Goal: Task Accomplishment & Management: Use online tool/utility

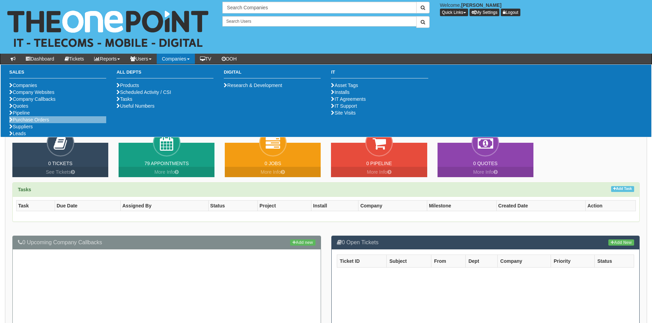
click at [52, 123] on li "Purchase Orders" at bounding box center [57, 119] width 97 height 7
click at [37, 122] on link "Purchase Orders" at bounding box center [29, 119] width 40 height 5
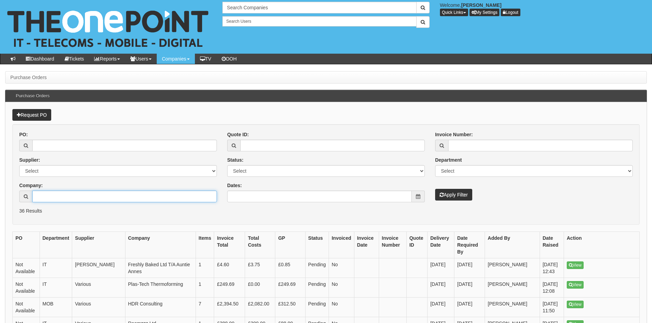
click at [92, 196] on input "Company:" at bounding box center [124, 196] width 185 height 12
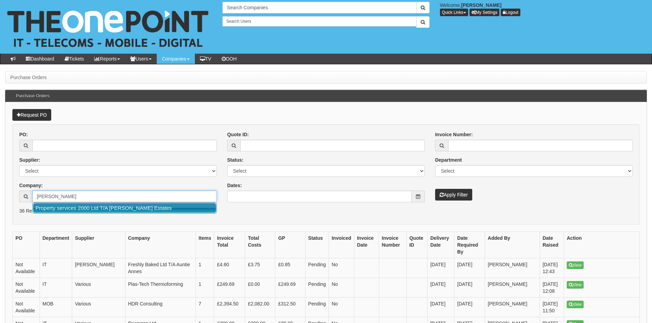
click at [109, 210] on link "Property services 2000 Ltd T/A [PERSON_NAME] Estates" at bounding box center [124, 208] width 183 height 10
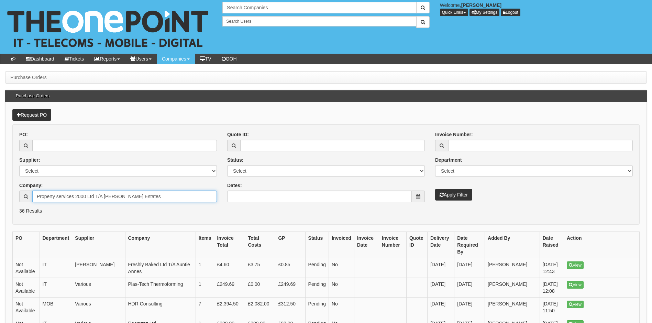
type input "Property services 2000 Ltd T/A [PERSON_NAME] Estates"
click at [457, 198] on button "Apply Filter" at bounding box center [453, 195] width 37 height 12
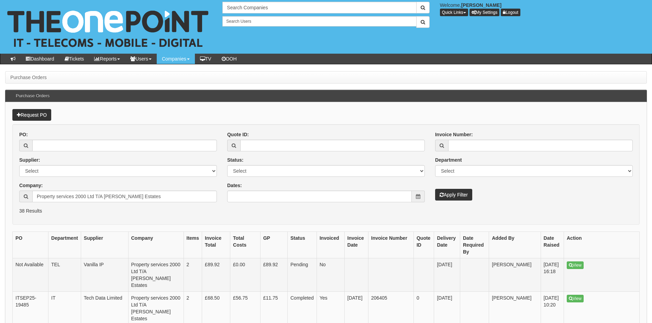
scroll to position [34, 0]
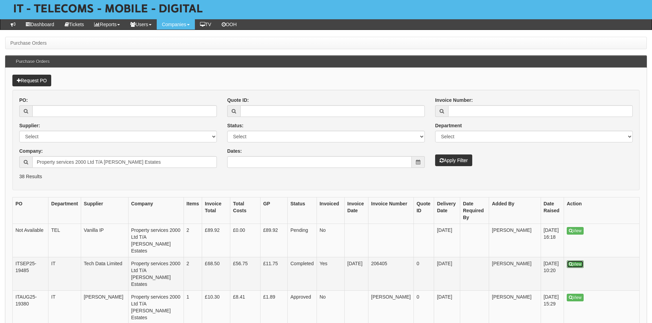
click at [578, 260] on link "View" at bounding box center [575, 264] width 17 height 8
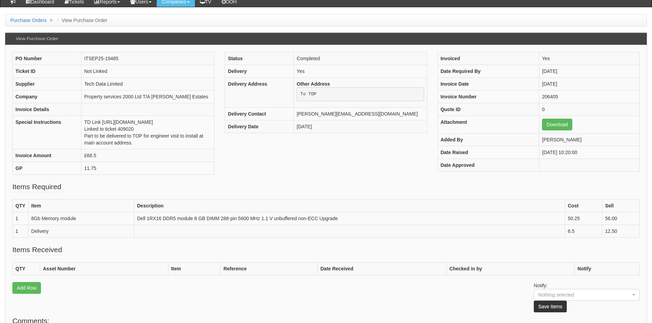
scroll to position [142, 0]
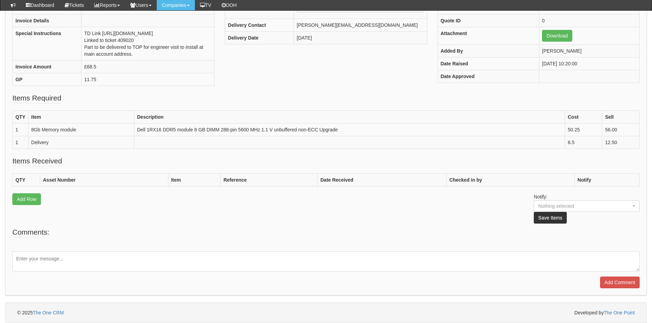
click at [86, 259] on textarea at bounding box center [325, 261] width 627 height 20
paste textarea "https://uk.crucial.com/memory/ddr4/ct8g4sfra32a/ct20370992"
click at [86, 259] on textarea "Hi Nic as requested" at bounding box center [325, 261] width 627 height 20
paste textarea "https://uk.crucial.com/memory/ddr4/ct8g4sfra32a/ct20370992"
type textarea "Hi Nic as requested [URL][DOMAIN_NAME]"
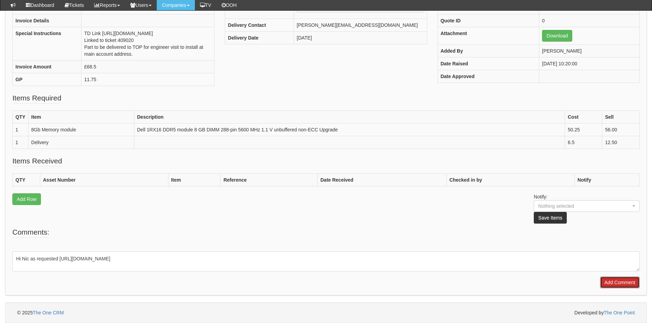
click at [622, 283] on input "Add Comment" at bounding box center [620, 282] width 40 height 12
